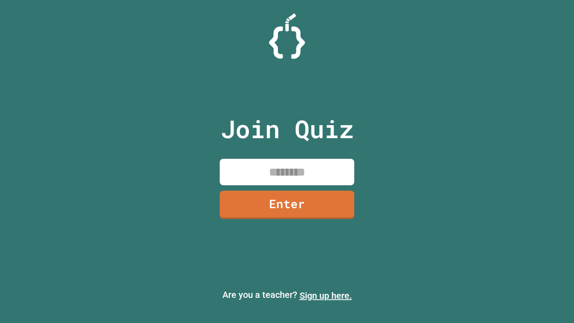
click at [326, 296] on link "Sign up here." at bounding box center [326, 295] width 52 height 11
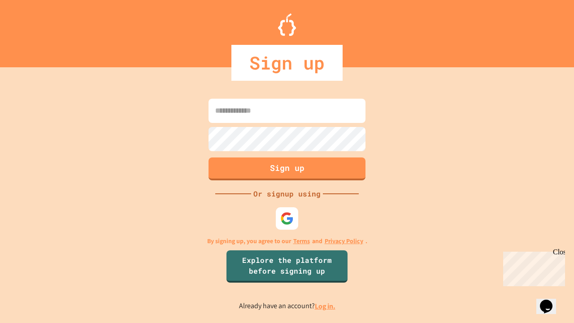
click at [326, 306] on link "Log in." at bounding box center [325, 305] width 21 height 9
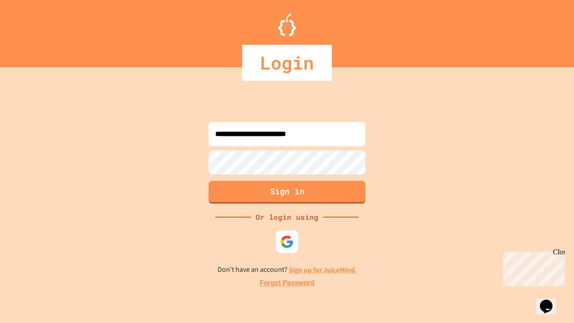
type input "**********"
